Goal: Task Accomplishment & Management: Complete application form

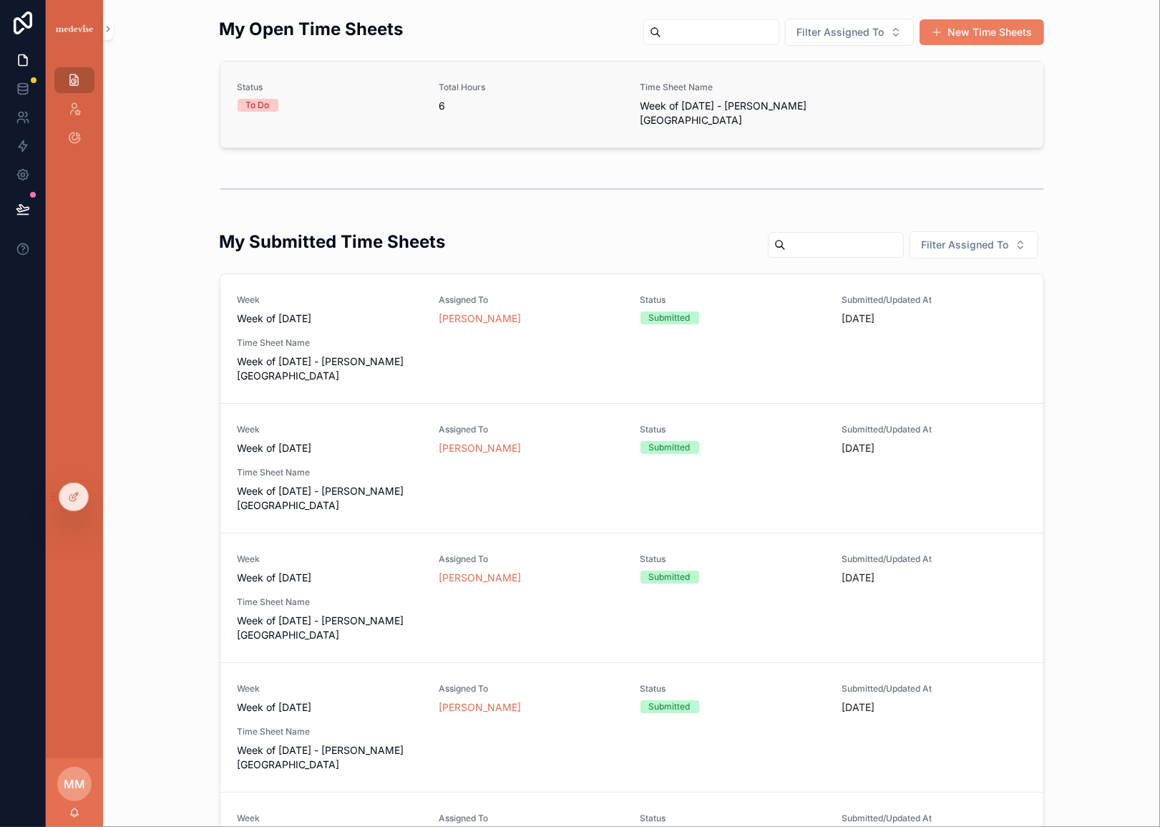
click at [551, 112] on span "6" at bounding box center [531, 106] width 185 height 14
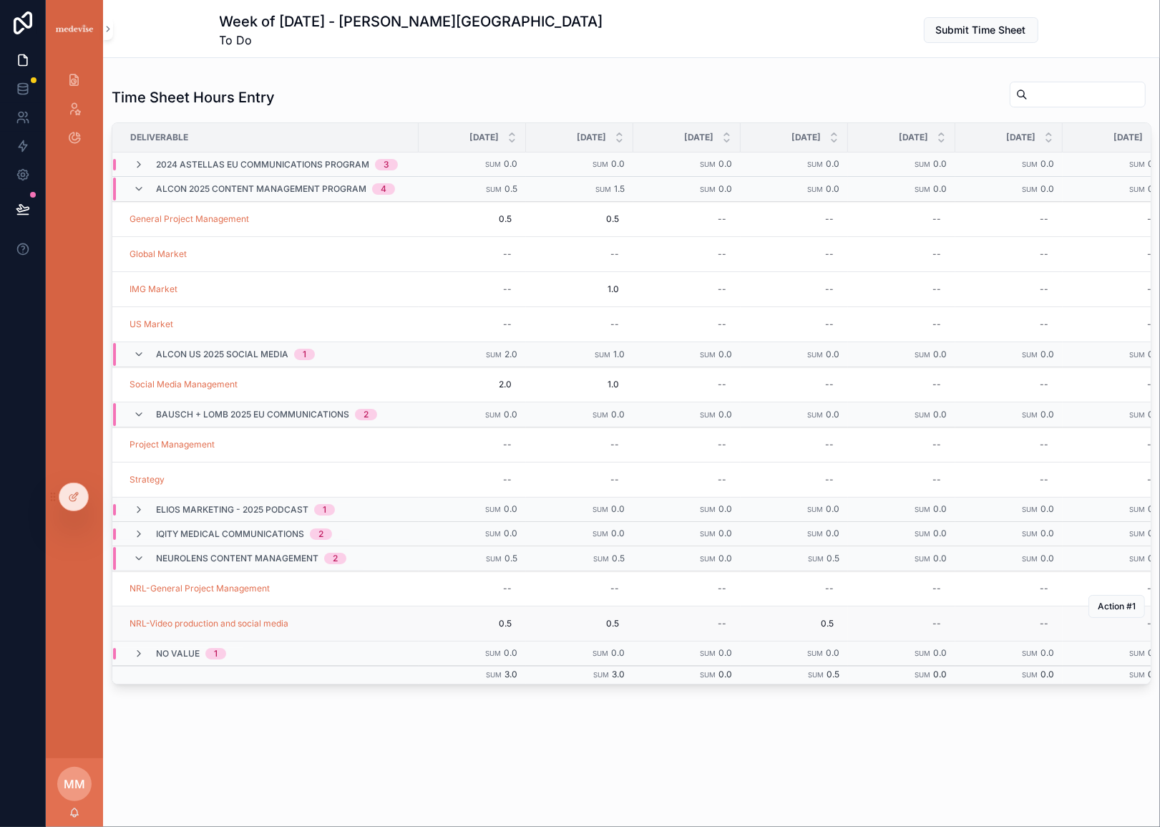
click at [931, 641] on td "--" at bounding box center [901, 623] width 107 height 35
click at [931, 621] on div "--" at bounding box center [902, 623] width 90 height 23
type input "***"
click at [1108, 641] on icon "scrollable content" at bounding box center [1109, 646] width 11 height 11
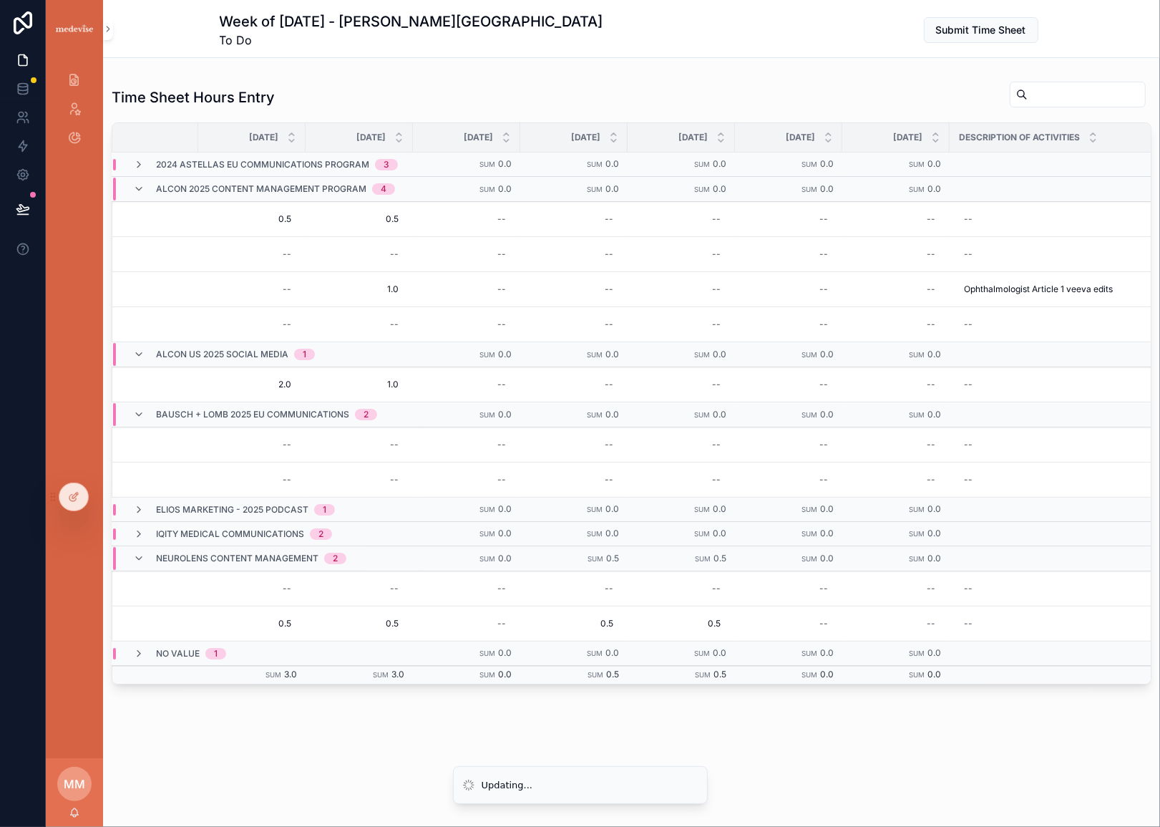
scroll to position [0, 253]
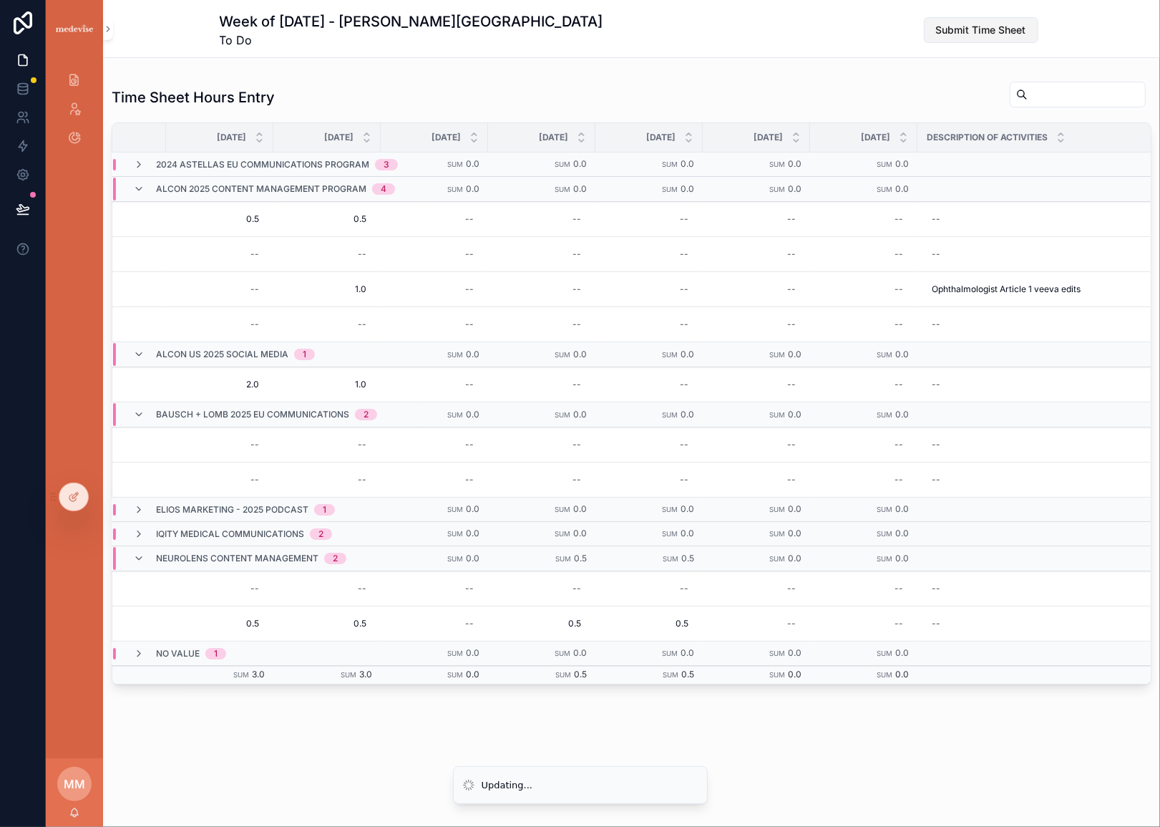
click at [939, 26] on span "Submit Time Sheet" at bounding box center [981, 30] width 90 height 14
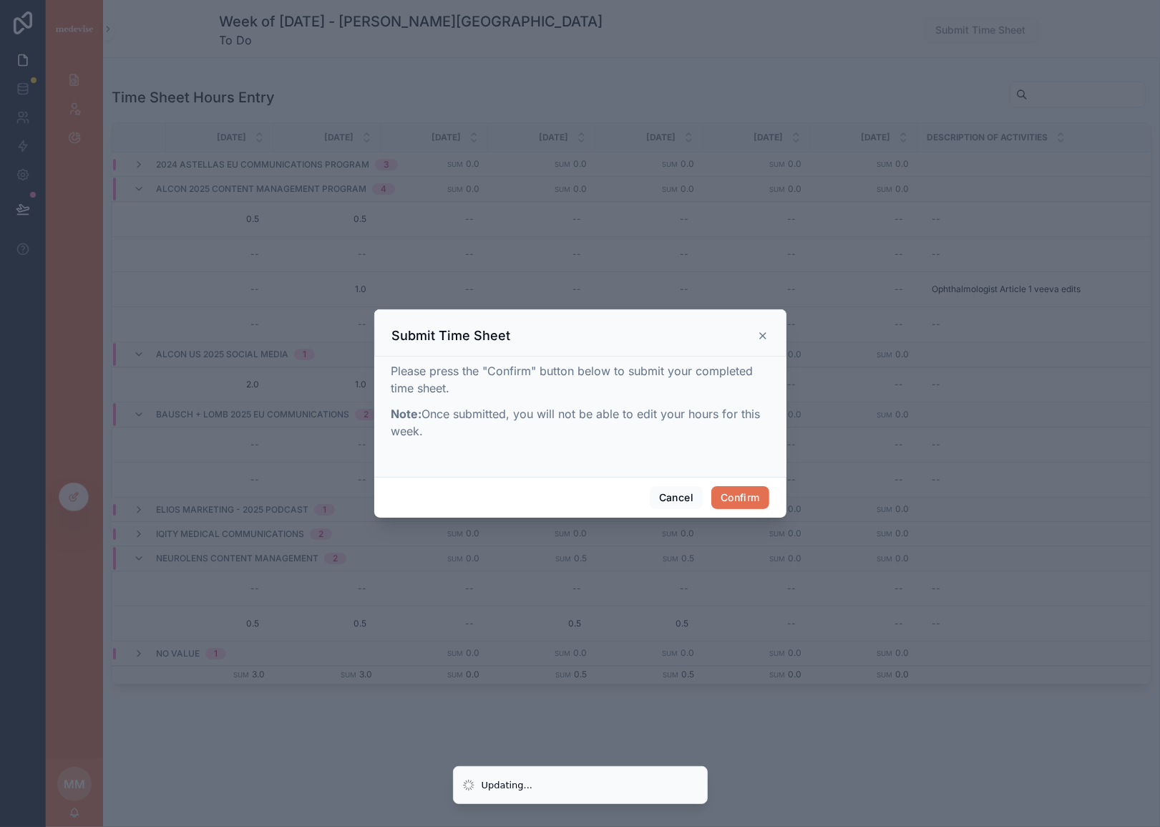
click at [752, 496] on button "Confirm" at bounding box center [740, 497] width 57 height 23
